Goal: Transaction & Acquisition: Purchase product/service

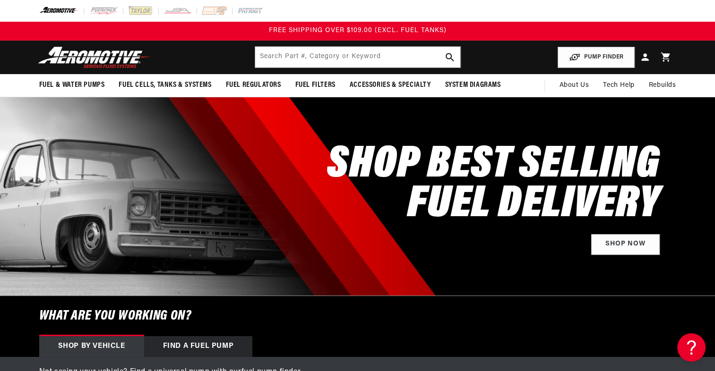
click at [56, 10] on img at bounding box center [59, 11] width 40 height 10
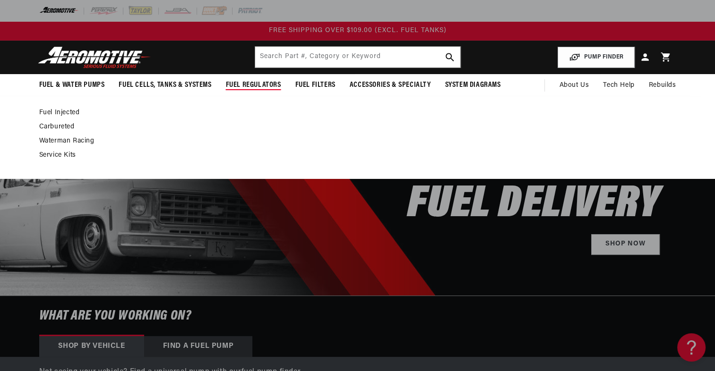
click at [58, 111] on link "Fuel Injected" at bounding box center [352, 113] width 627 height 9
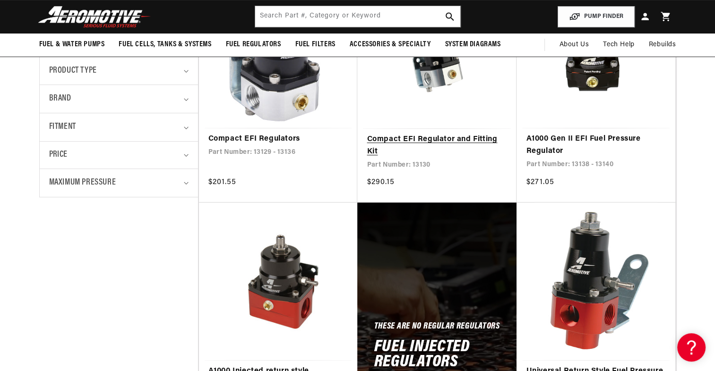
scroll to position [283, 0]
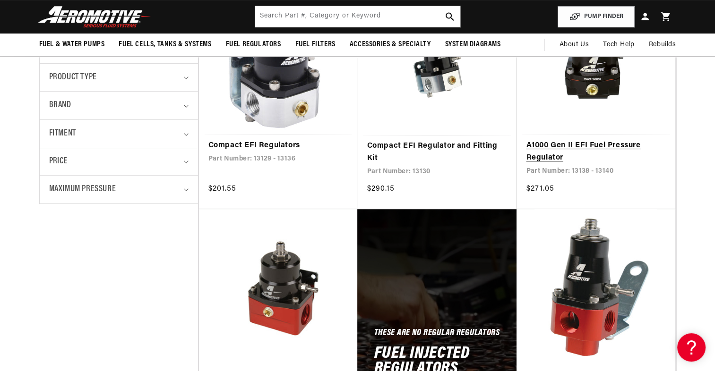
click at [593, 140] on link "A1000 Gen II EFI Fuel Pressure Regulator" at bounding box center [596, 152] width 140 height 24
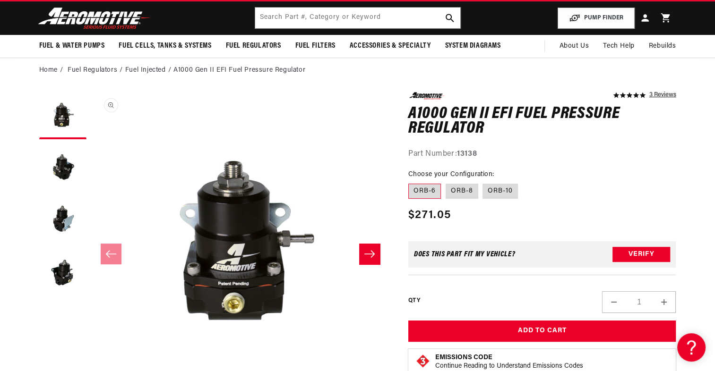
scroll to position [47, 0]
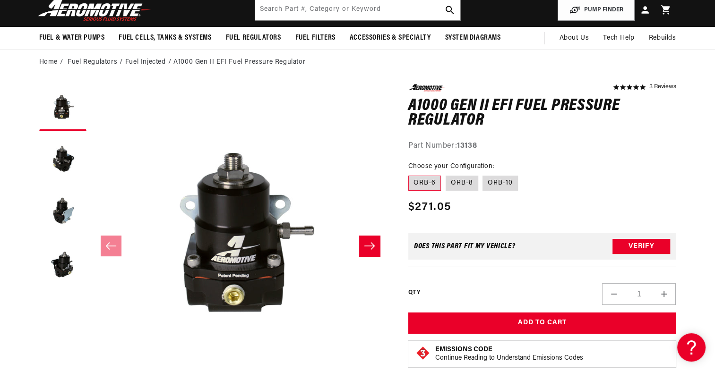
click at [422, 182] on label "ORB-6" at bounding box center [424, 183] width 33 height 15
click at [411, 174] on input "ORB-6" at bounding box center [411, 174] width 0 height 0
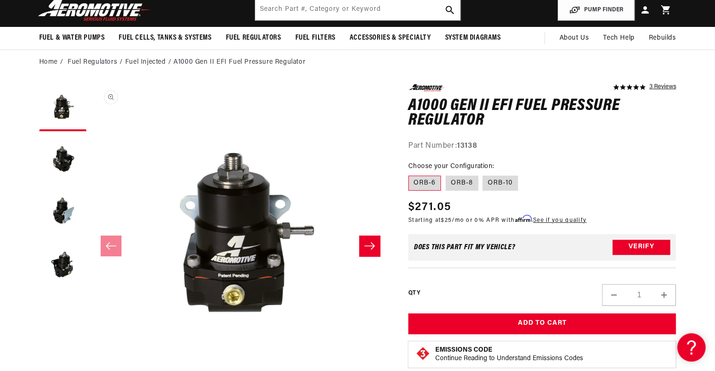
scroll to position [0, 0]
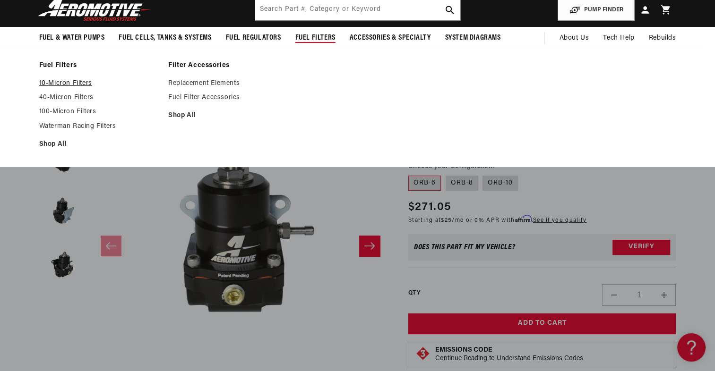
click at [78, 83] on link "10-Micron Filters" at bounding box center [99, 83] width 120 height 9
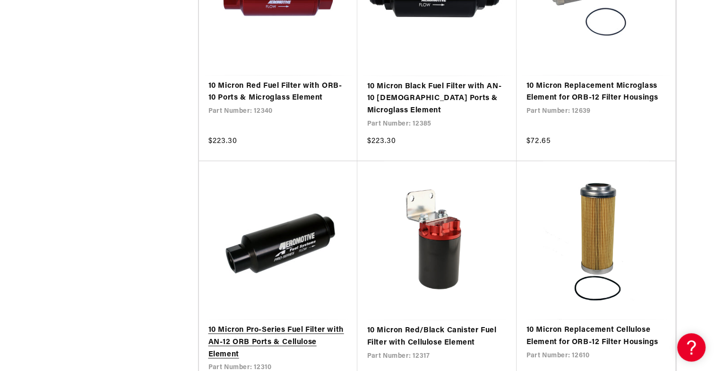
scroll to position [1417, 0]
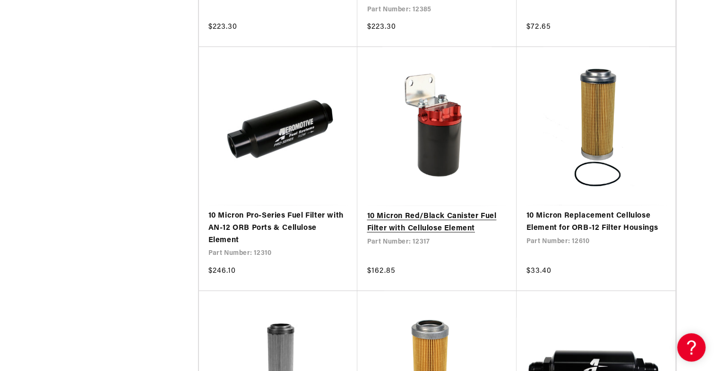
click at [447, 211] on link "10 Micron Red/Black Canister Fuel Filter with Cellulose Element" at bounding box center [437, 223] width 140 height 24
